Goal: Information Seeking & Learning: Learn about a topic

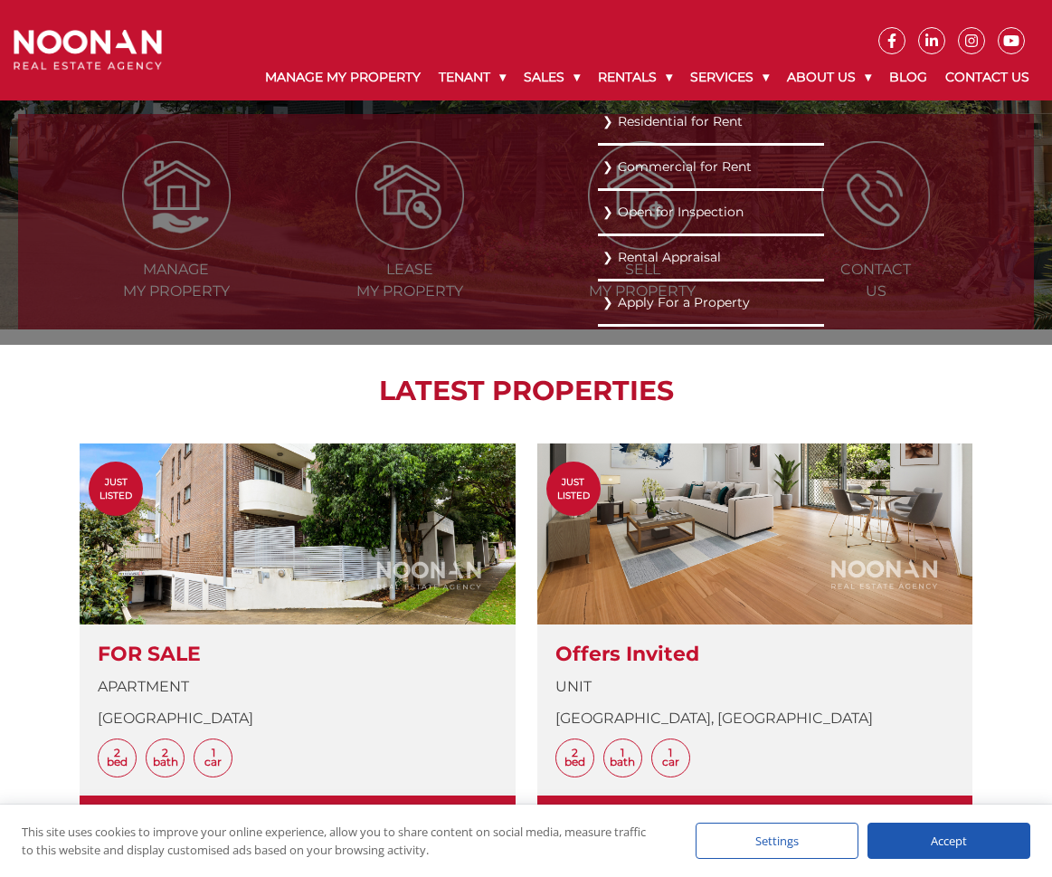
scroll to position [362, 0]
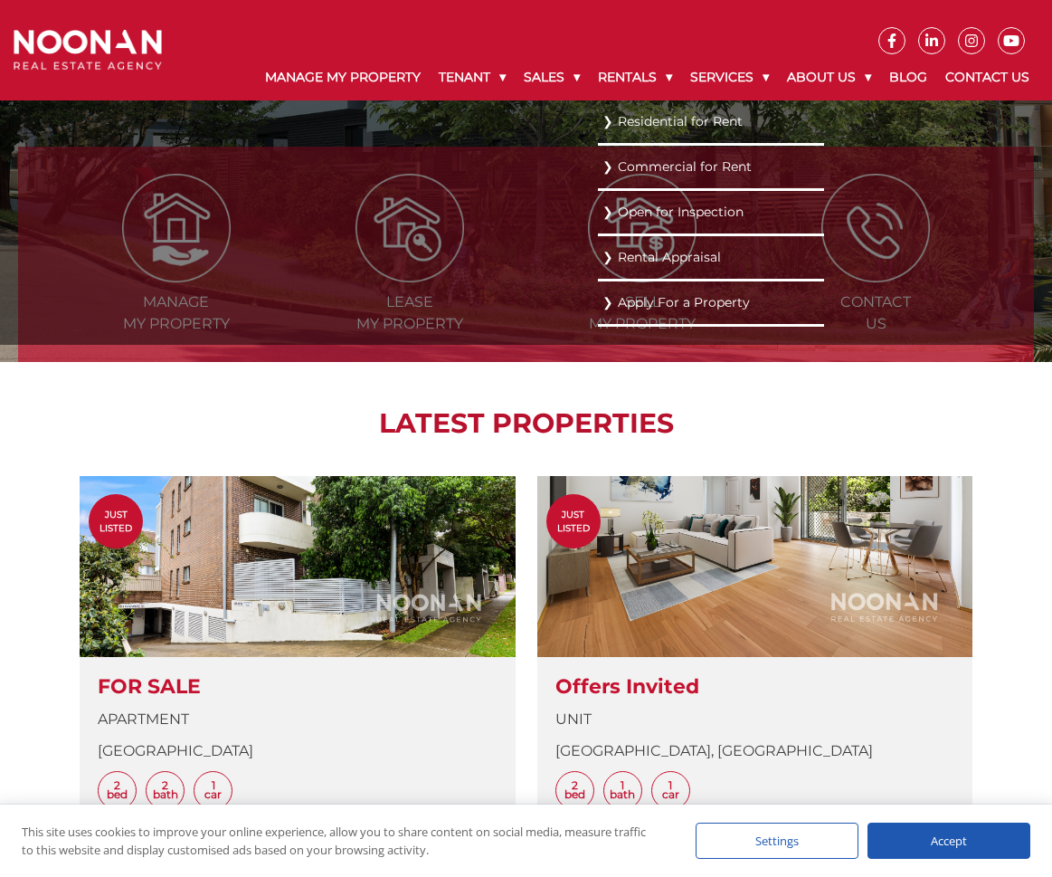
click at [625, 130] on link "Residential for Rent" at bounding box center [711, 121] width 217 height 24
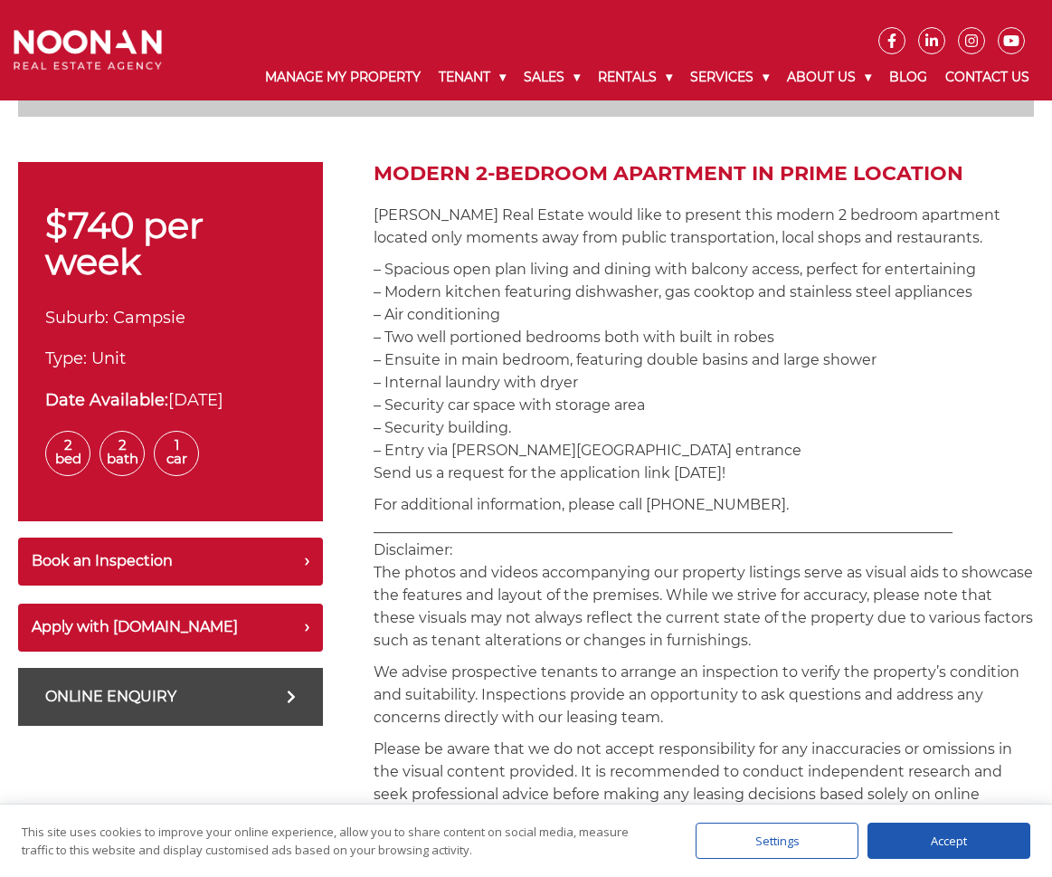
scroll to position [541, 0]
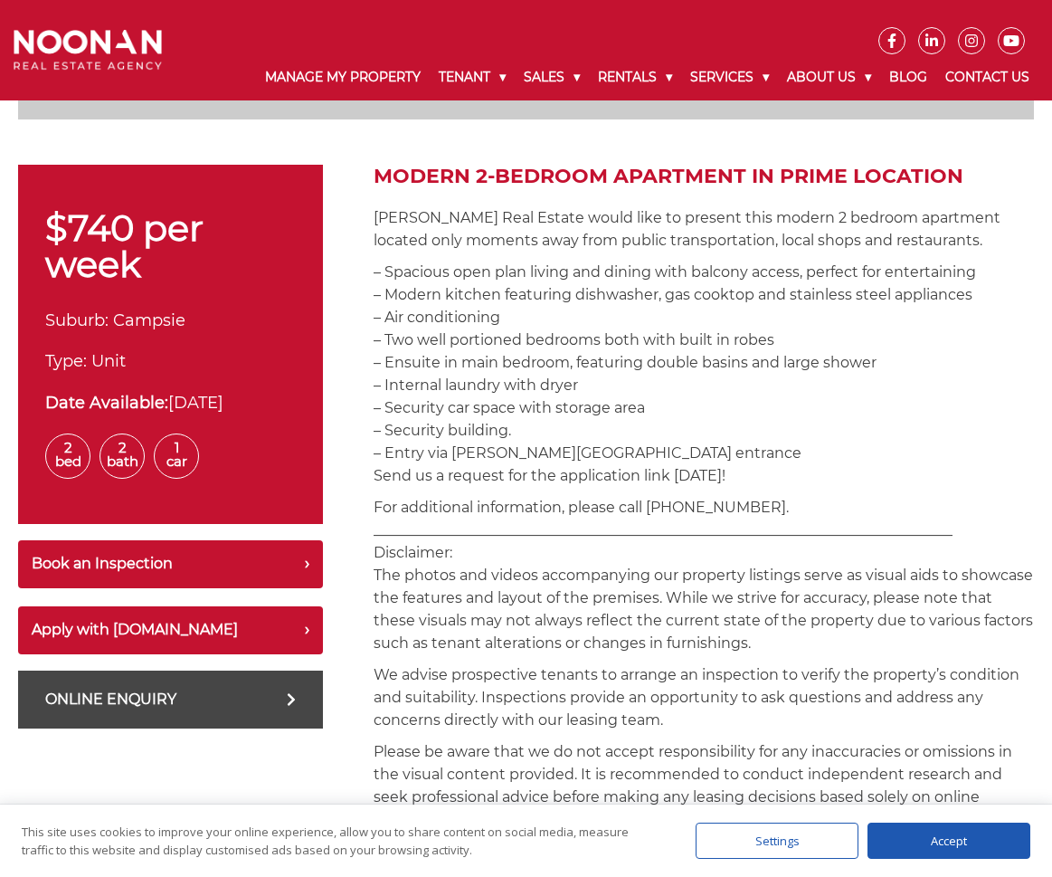
click at [588, 449] on p "– Spacious open plan living and dining with balcony access, perfect for enterta…" at bounding box center [704, 374] width 660 height 226
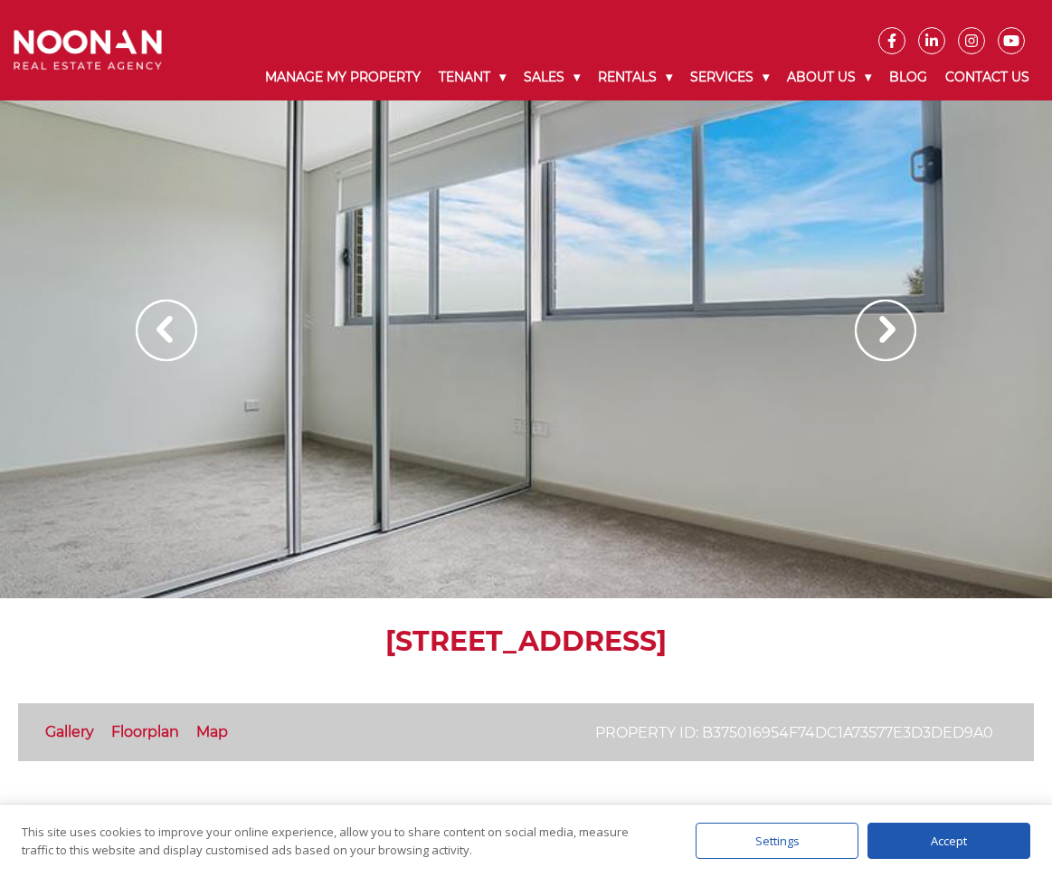
click at [882, 345] on img at bounding box center [886, 330] width 62 height 62
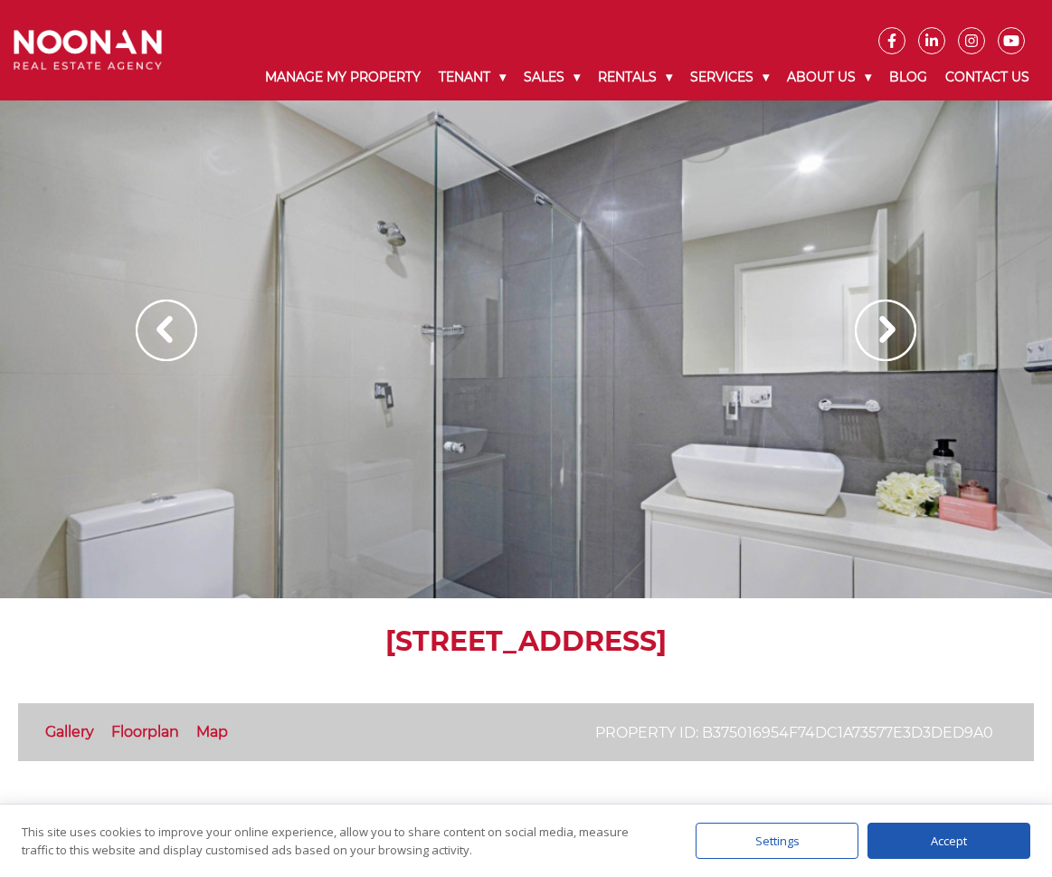
click at [882, 345] on img at bounding box center [886, 330] width 62 height 62
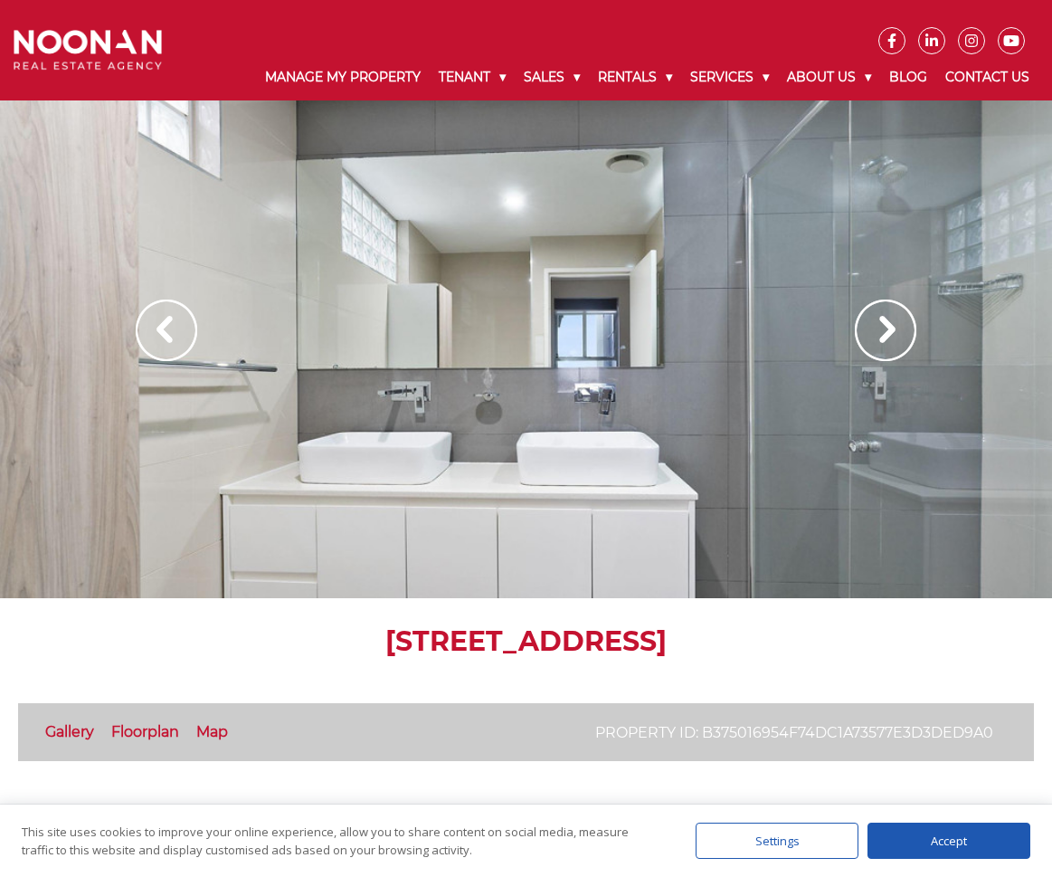
click at [882, 345] on img at bounding box center [886, 330] width 62 height 62
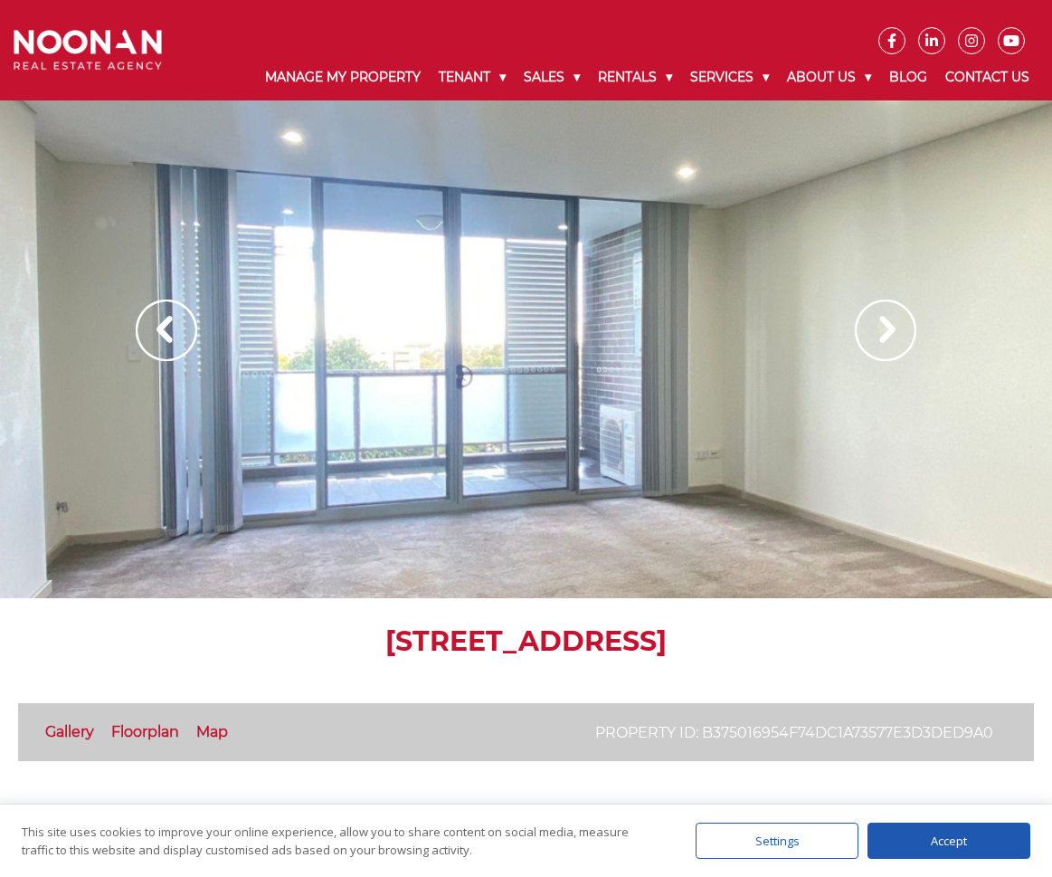
click at [882, 345] on img at bounding box center [886, 330] width 62 height 62
